Goal: Information Seeking & Learning: Learn about a topic

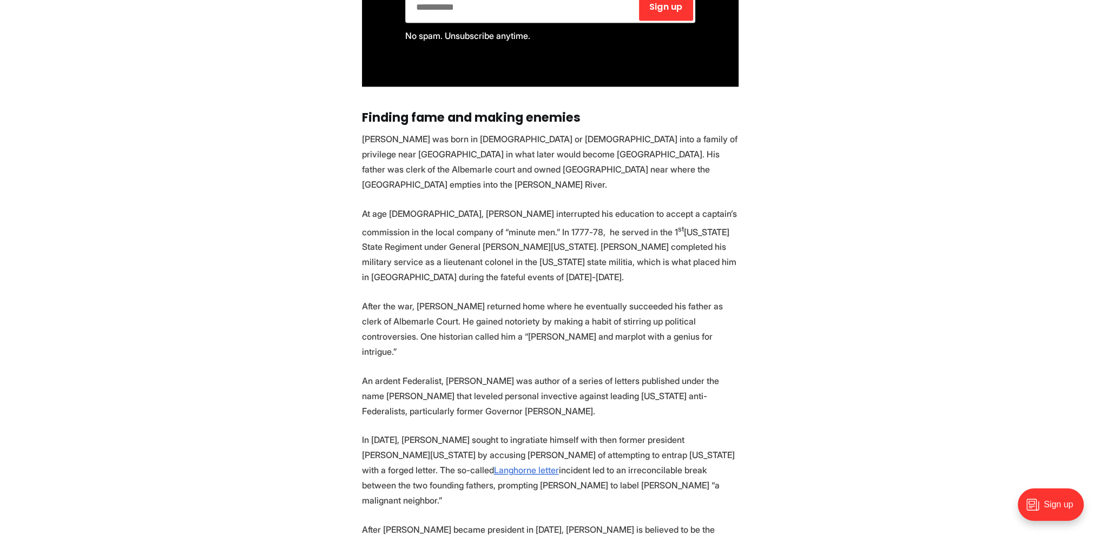
scroll to position [2218, 0]
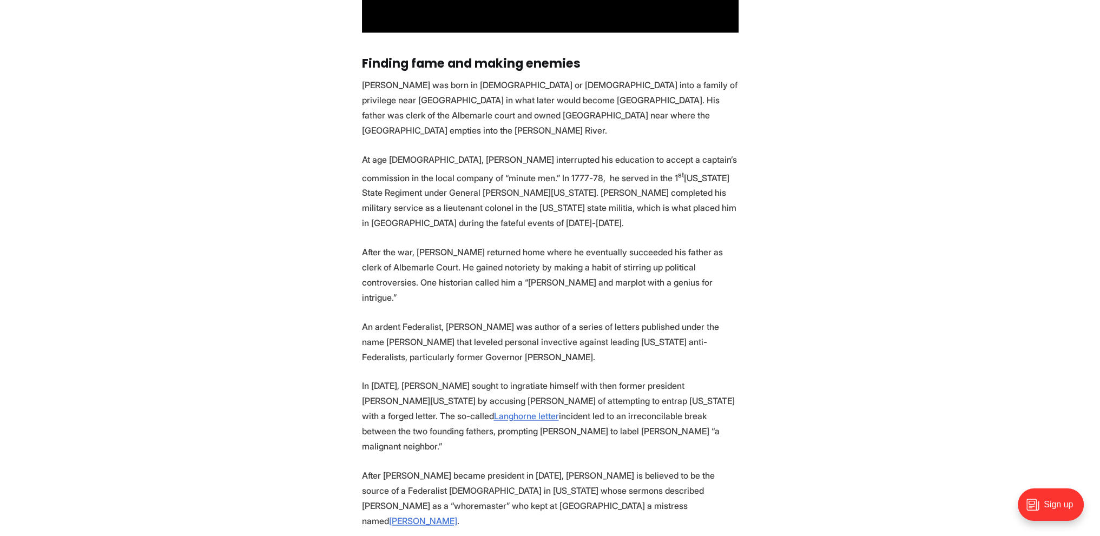
click at [342, 253] on section "A granite obelisk located at the corner of [GEOGRAPHIC_DATA] and [GEOGRAPHIC_DA…" at bounding box center [550, 167] width 1100 height 3906
click at [346, 218] on section "A granite obelisk located at the corner of [GEOGRAPHIC_DATA] and [GEOGRAPHIC_DA…" at bounding box center [550, 167] width 1100 height 3906
click at [348, 218] on section "A granite obelisk located at the corner of [GEOGRAPHIC_DATA] and [GEOGRAPHIC_DA…" at bounding box center [550, 167] width 1100 height 3906
click at [339, 234] on section "A granite obelisk located at the corner of [GEOGRAPHIC_DATA] and [GEOGRAPHIC_DA…" at bounding box center [550, 167] width 1100 height 3906
click at [347, 203] on section "A granite obelisk located at the corner of [GEOGRAPHIC_DATA] and [GEOGRAPHIC_DA…" at bounding box center [550, 167] width 1100 height 3906
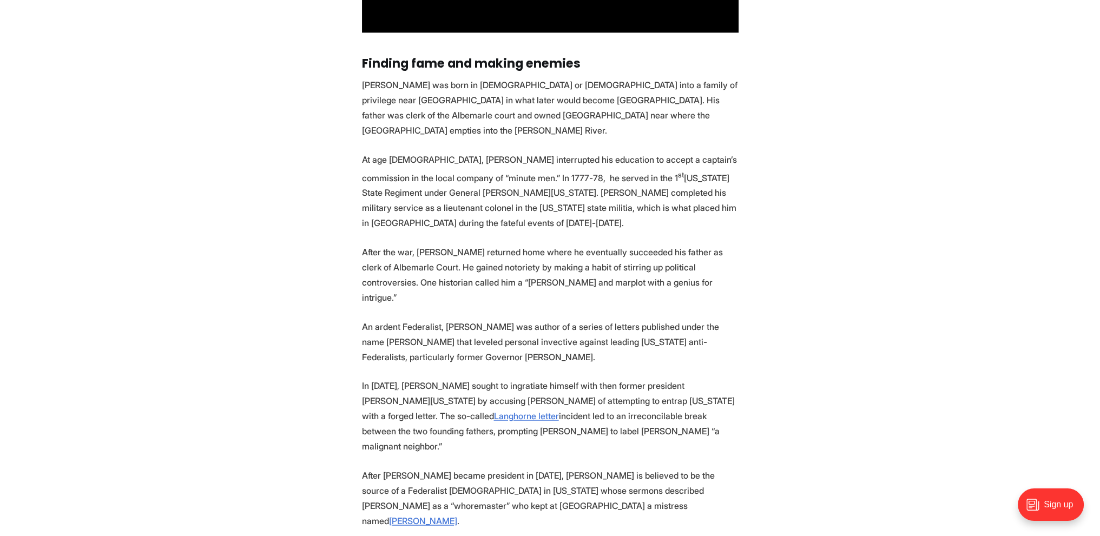
click at [350, 206] on section "A granite obelisk located at the corner of [GEOGRAPHIC_DATA] and [GEOGRAPHIC_DA…" at bounding box center [550, 167] width 1100 height 3906
click at [350, 242] on section "A granite obelisk located at the corner of [GEOGRAPHIC_DATA] and [GEOGRAPHIC_DA…" at bounding box center [550, 167] width 1100 height 3906
click at [347, 204] on section "A granite obelisk located at the corner of [GEOGRAPHIC_DATA] and [GEOGRAPHIC_DA…" at bounding box center [550, 167] width 1100 height 3906
click at [348, 224] on section "A granite obelisk located at the corner of [GEOGRAPHIC_DATA] and [GEOGRAPHIC_DA…" at bounding box center [550, 167] width 1100 height 3906
click at [333, 239] on section "A granite obelisk located at the corner of [GEOGRAPHIC_DATA] and [GEOGRAPHIC_DA…" at bounding box center [550, 167] width 1100 height 3906
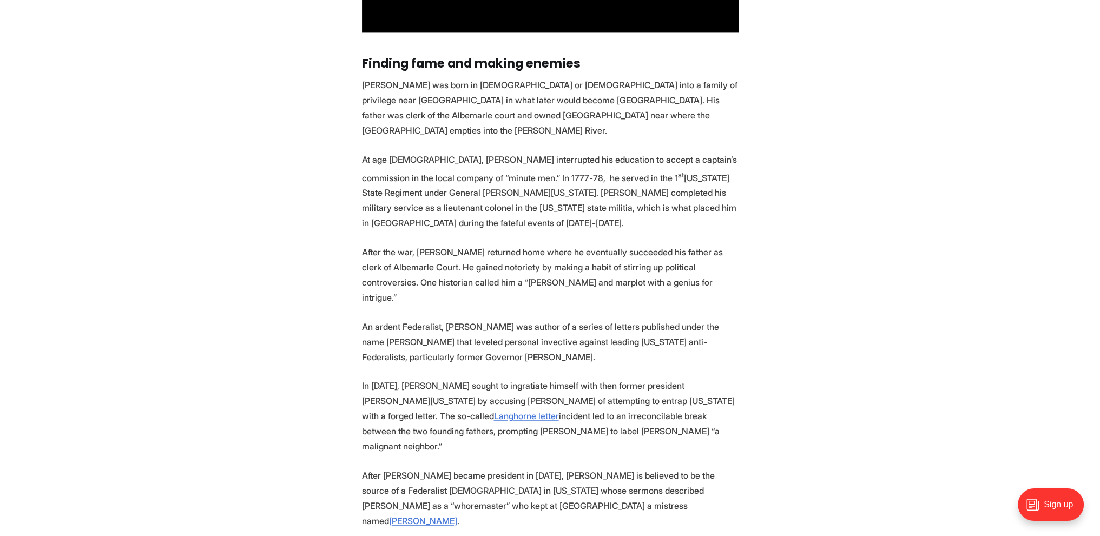
click at [346, 230] on section "A granite obelisk located at the corner of [GEOGRAPHIC_DATA] and [GEOGRAPHIC_DA…" at bounding box center [550, 167] width 1100 height 3906
click at [342, 241] on section "A granite obelisk located at the corner of [GEOGRAPHIC_DATA] and [GEOGRAPHIC_DA…" at bounding box center [550, 167] width 1100 height 3906
click at [353, 244] on section "A granite obelisk located at the corner of [GEOGRAPHIC_DATA] and [GEOGRAPHIC_DA…" at bounding box center [550, 167] width 1100 height 3906
click at [351, 243] on section "A granite obelisk located at the corner of [GEOGRAPHIC_DATA] and [GEOGRAPHIC_DA…" at bounding box center [550, 167] width 1100 height 3906
click at [221, 297] on section "A granite obelisk located at the corner of [GEOGRAPHIC_DATA] and [GEOGRAPHIC_DA…" at bounding box center [550, 167] width 1100 height 3906
